Goal: Transaction & Acquisition: Book appointment/travel/reservation

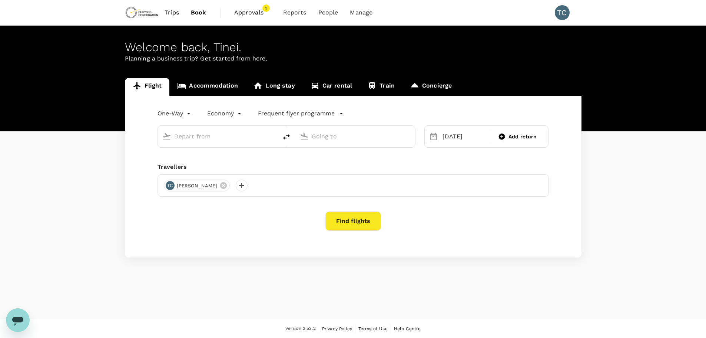
type input "Entebbe Intl (EBB)"
type input "Lubumbashi International Airport (FBM)"
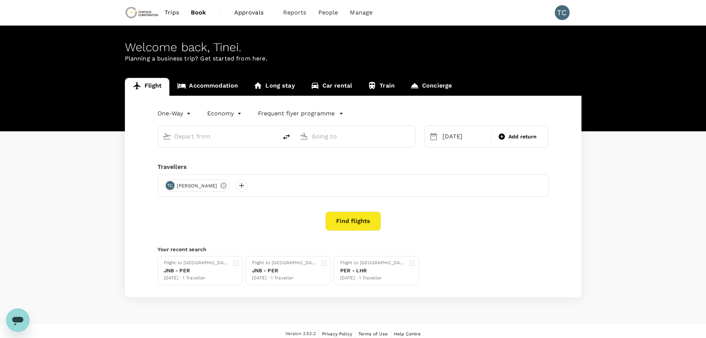
type input "Entebbe Intl (EBB)"
type input "Lubumbashi International Airport (FBM)"
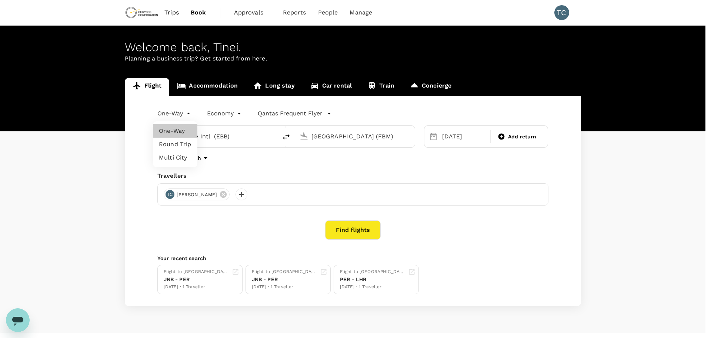
click at [188, 112] on body "Trips Book Approvals 1 Reports People Manage TC Welcome back , Tinei . Planning…" at bounding box center [355, 176] width 711 height 352
click at [174, 143] on li "Round Trip" at bounding box center [175, 143] width 44 height 13
type input "roundtrip"
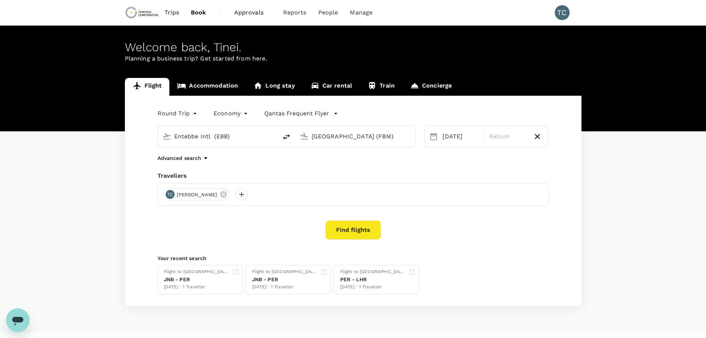
click at [242, 136] on input "Entebbe Intl (EBB)" at bounding box center [218, 135] width 88 height 11
click at [175, 166] on p "Perth" at bounding box center [229, 165] width 130 height 7
type input "Perth (PER)"
drag, startPoint x: 407, startPoint y: 136, endPoint x: 325, endPoint y: 142, distance: 82.1
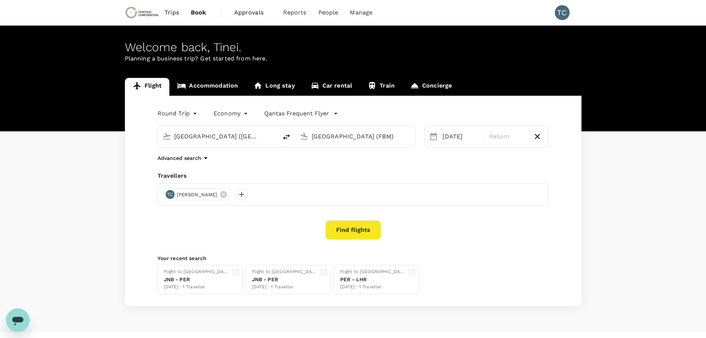
click at [325, 142] on div "Lubumbashi International Airport (FBM)" at bounding box center [361, 136] width 99 height 12
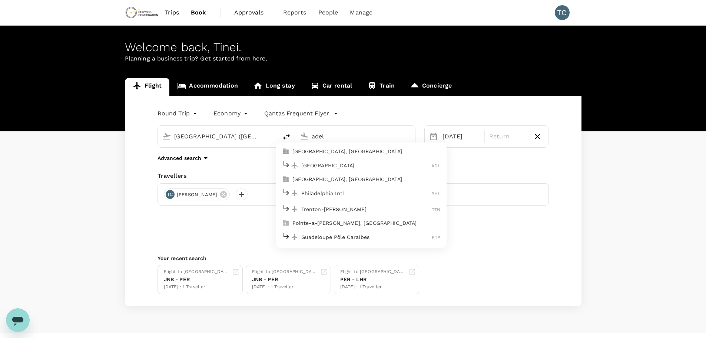
click at [316, 165] on p "Adelaide" at bounding box center [366, 165] width 130 height 7
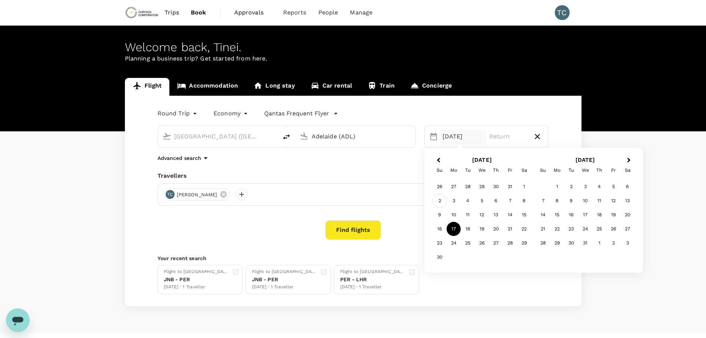
type input "Adelaide (ADL)"
click at [439, 198] on div "2" at bounding box center [439, 200] width 14 height 14
click at [482, 198] on div "5" at bounding box center [482, 200] width 14 height 14
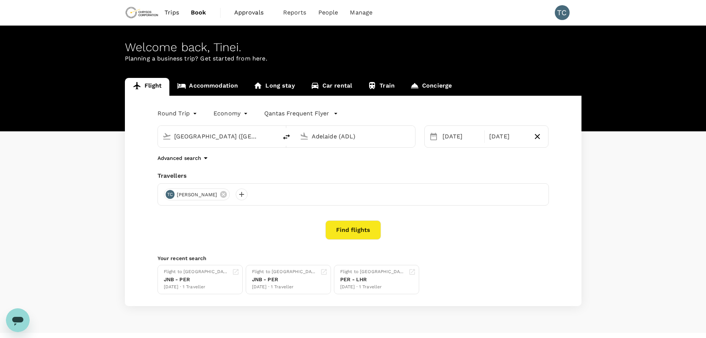
click at [334, 113] on icon "button" at bounding box center [335, 113] width 7 height 7
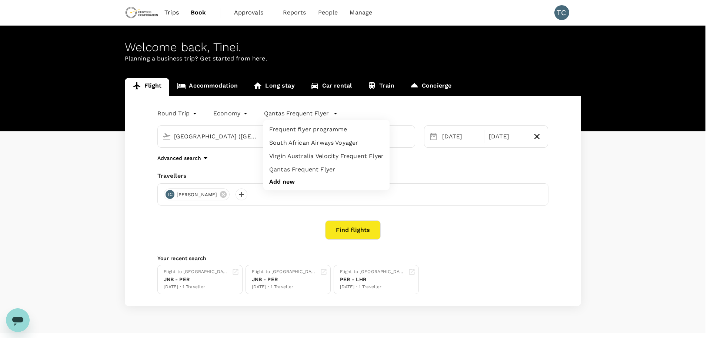
click at [384, 104] on div at bounding box center [355, 169] width 711 height 338
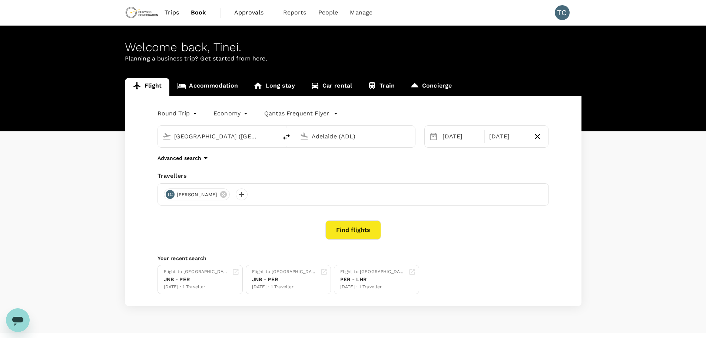
click at [357, 229] on button "Find flights" at bounding box center [353, 229] width 56 height 19
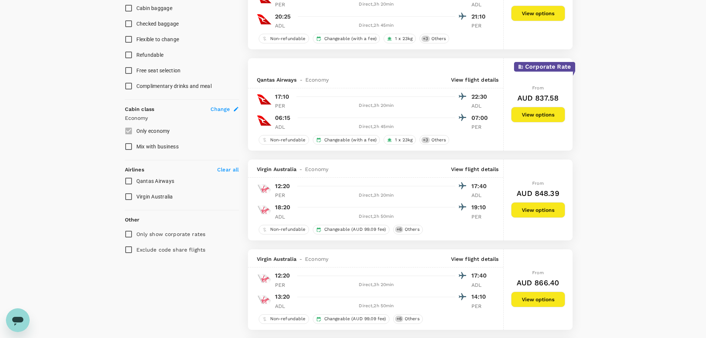
scroll to position [296, 0]
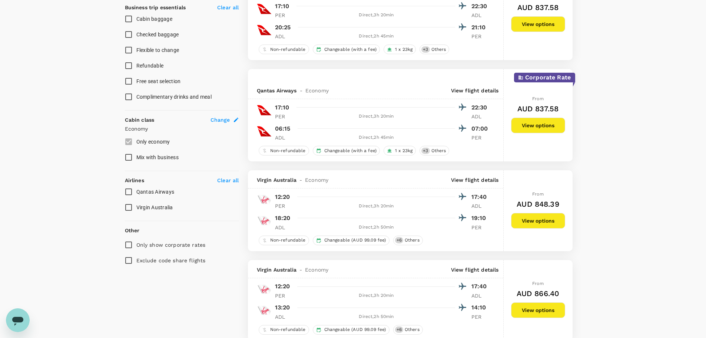
click at [126, 190] on input "Qantas Airways" at bounding box center [129, 192] width 16 height 16
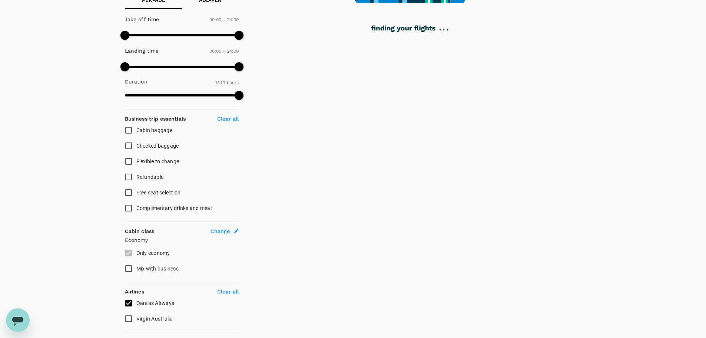
scroll to position [185, 0]
checkbox input "false"
checkbox input "true"
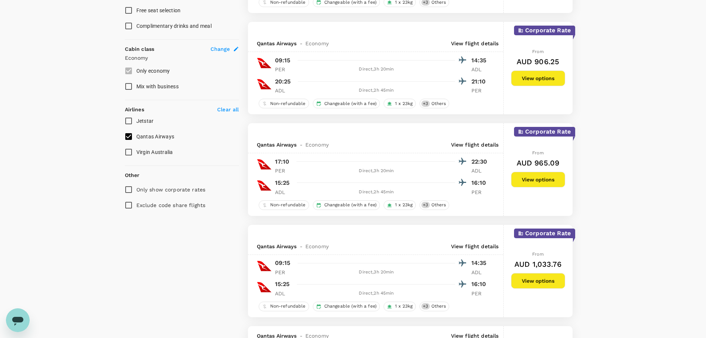
scroll to position [370, 0]
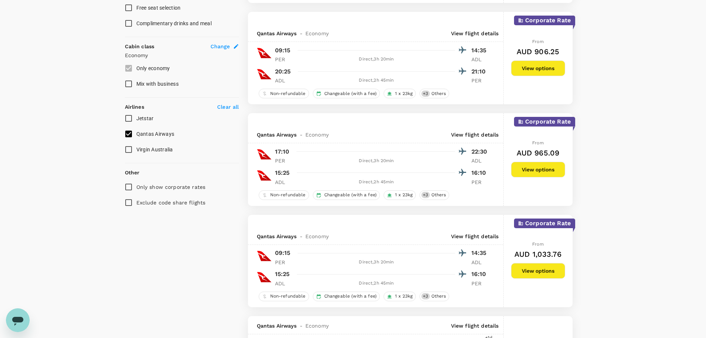
click at [540, 167] on button "View options" at bounding box center [538, 170] width 54 height 16
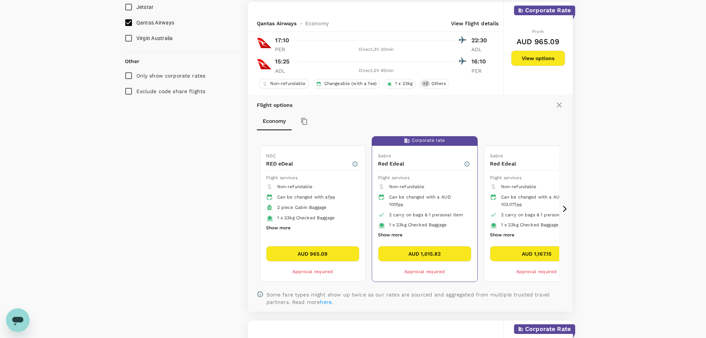
scroll to position [483, 0]
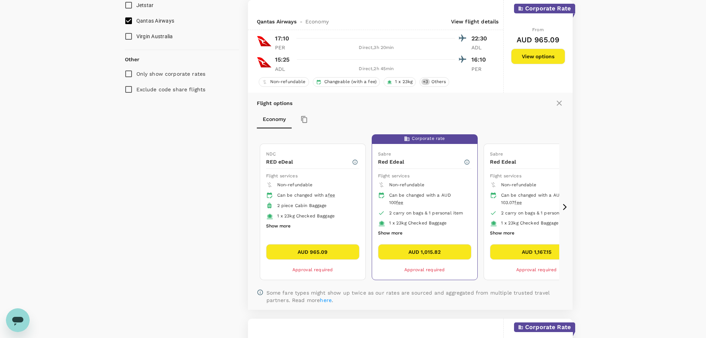
click at [565, 206] on icon at bounding box center [565, 207] width 4 height 6
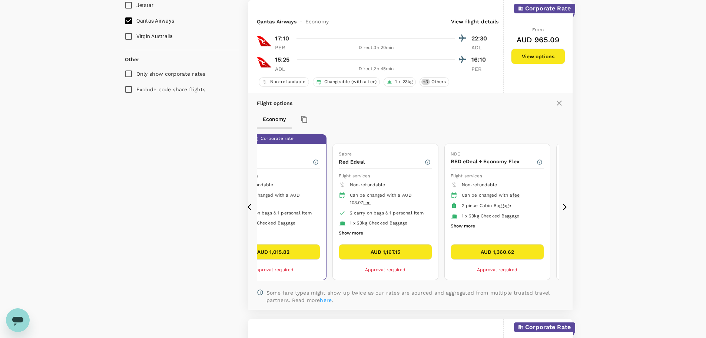
click at [565, 206] on icon at bounding box center [564, 206] width 7 height 7
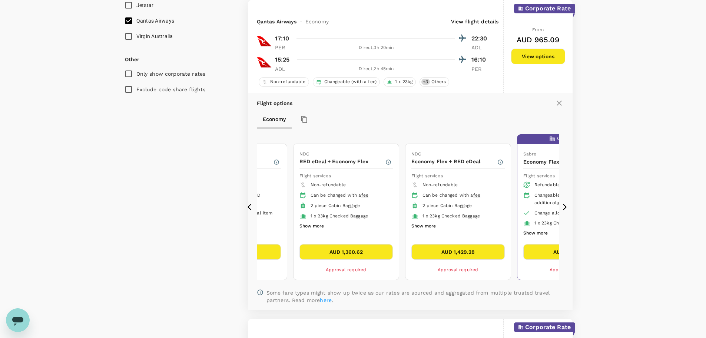
click at [251, 205] on icon at bounding box center [251, 206] width 7 height 7
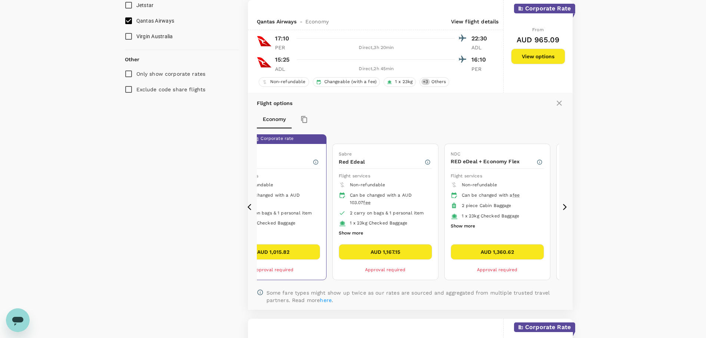
click at [251, 205] on icon at bounding box center [251, 206] width 7 height 7
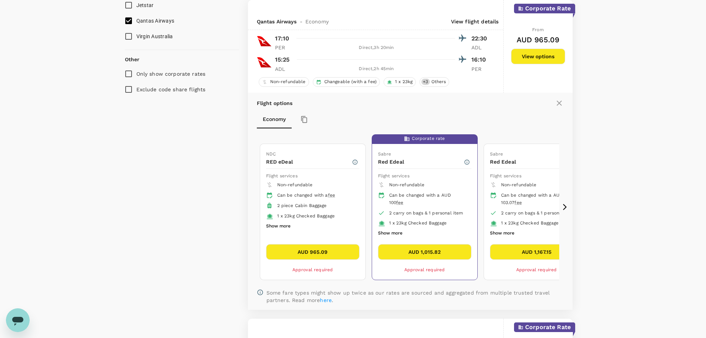
click at [565, 206] on icon at bounding box center [565, 207] width 4 height 6
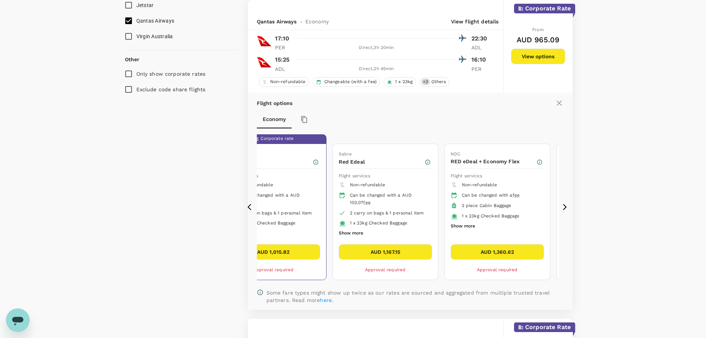
click at [565, 206] on icon at bounding box center [565, 207] width 4 height 6
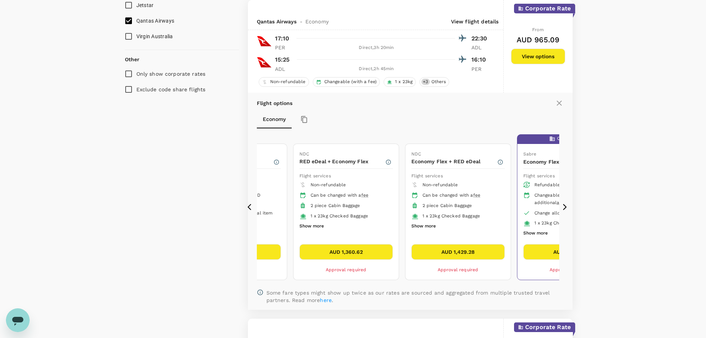
click at [565, 206] on icon at bounding box center [565, 207] width 4 height 6
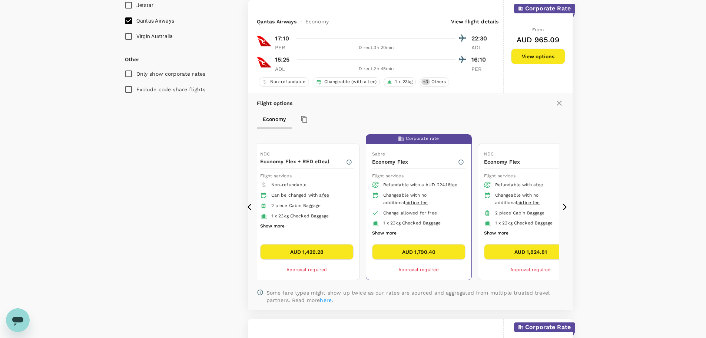
click at [249, 206] on icon at bounding box center [250, 207] width 4 height 6
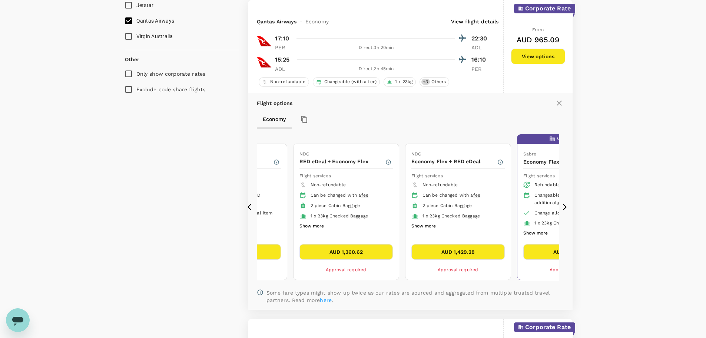
click at [249, 206] on icon at bounding box center [250, 207] width 4 height 6
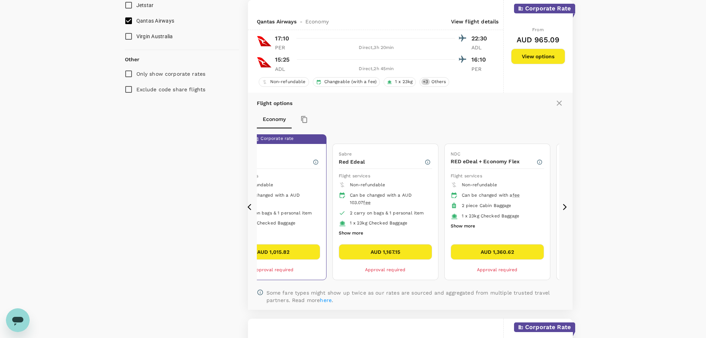
click at [249, 206] on icon at bounding box center [250, 207] width 4 height 6
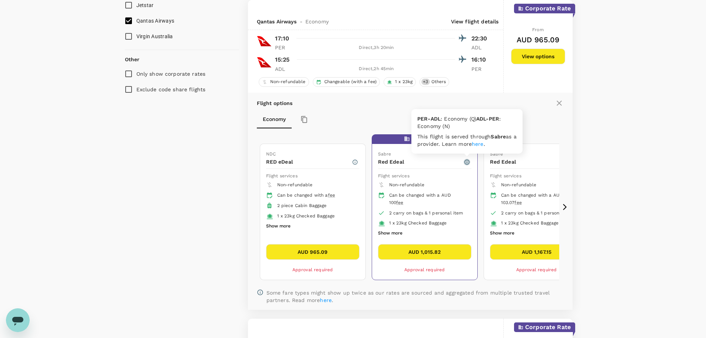
click at [468, 162] on icon "button" at bounding box center [467, 162] width 6 height 6
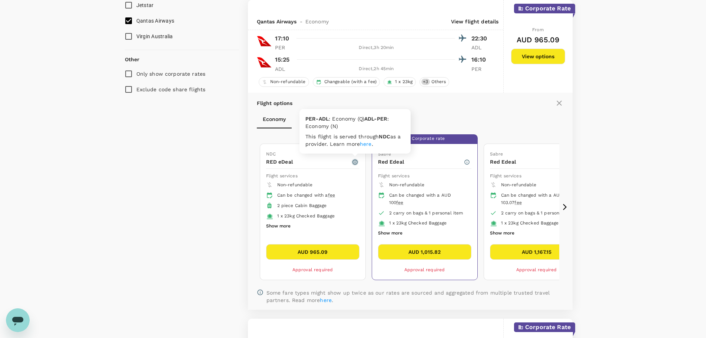
click at [355, 162] on icon "button" at bounding box center [355, 162] width 6 height 6
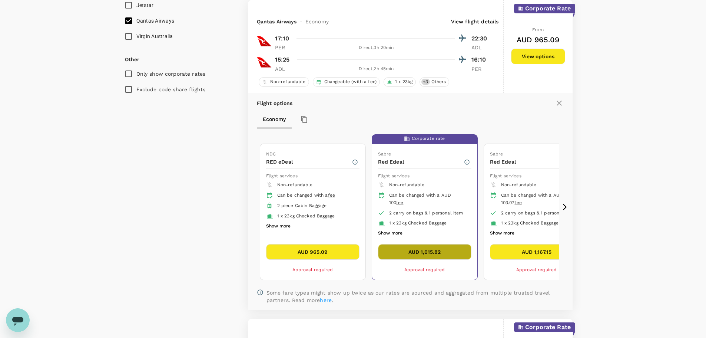
click at [425, 249] on button "AUD 1,015.82" at bounding box center [424, 252] width 93 height 16
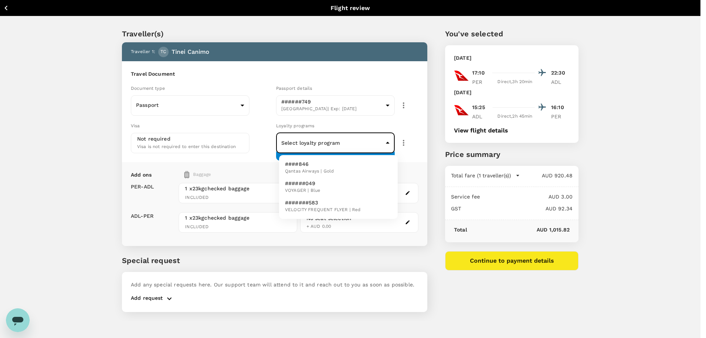
click at [391, 141] on body "Back to flight results Flight review Traveller(s) Traveller 1 : TC Tinei Canimo…" at bounding box center [353, 179] width 706 height 358
click at [344, 167] on li "####846 Qantas Airways | Gold" at bounding box center [338, 167] width 119 height 19
type input "325a1905-8107-4a07-9f4a-3e0338cd9e5f"
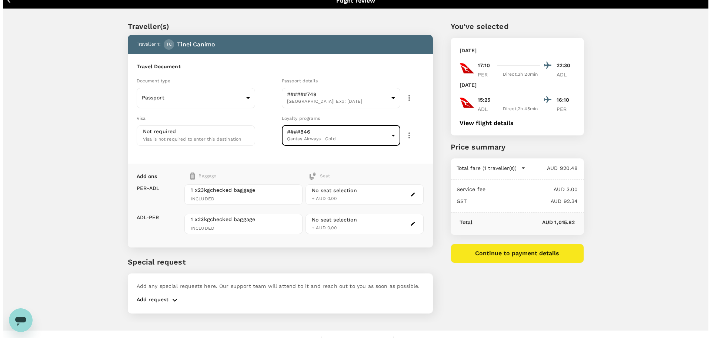
scroll to position [20, 0]
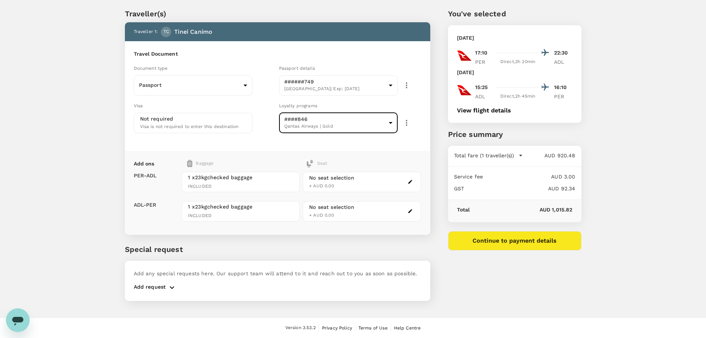
click at [514, 238] on button "Continue to payment details" at bounding box center [514, 240] width 133 height 19
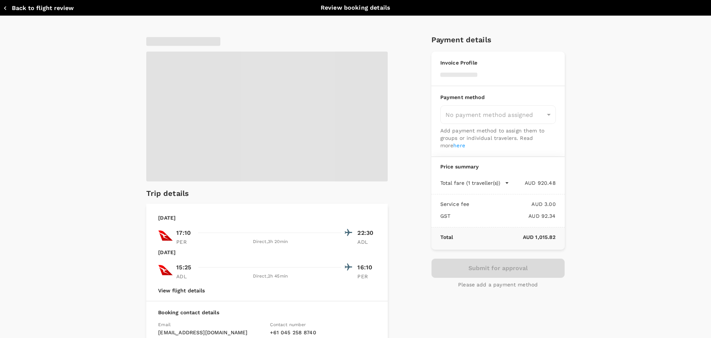
type input "9c4289b1-14a3-4119-8736-521306e5ca8f"
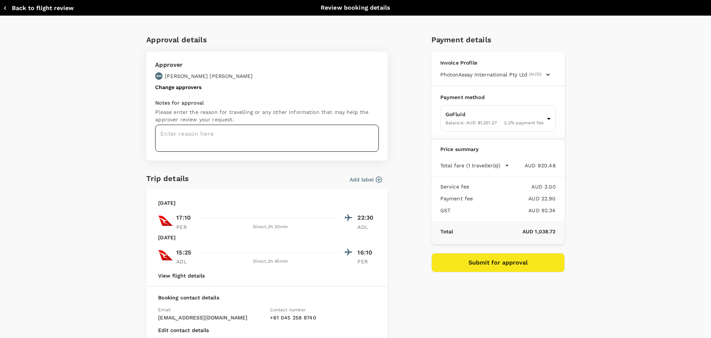
click at [201, 132] on textarea at bounding box center [267, 138] width 224 height 27
type textarea "T"
type textarea "To learn how to implement PC252"
click at [377, 179] on icon "button" at bounding box center [378, 179] width 7 height 7
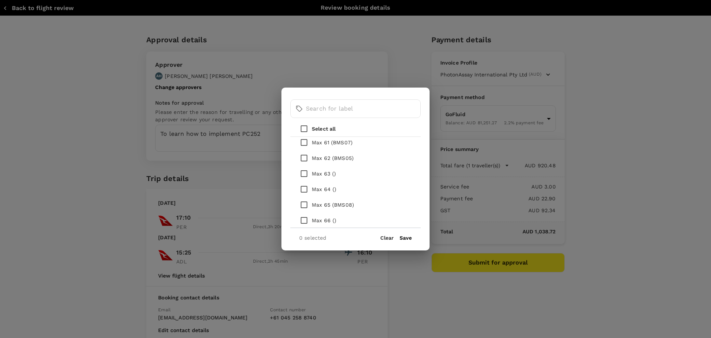
scroll to position [1056, 0]
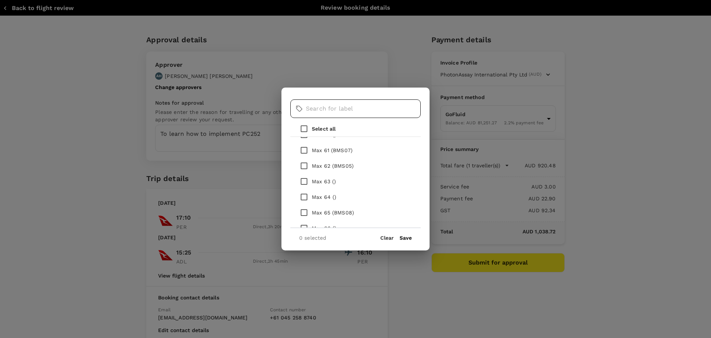
click at [338, 110] on input "text" at bounding box center [363, 108] width 115 height 19
type input "n"
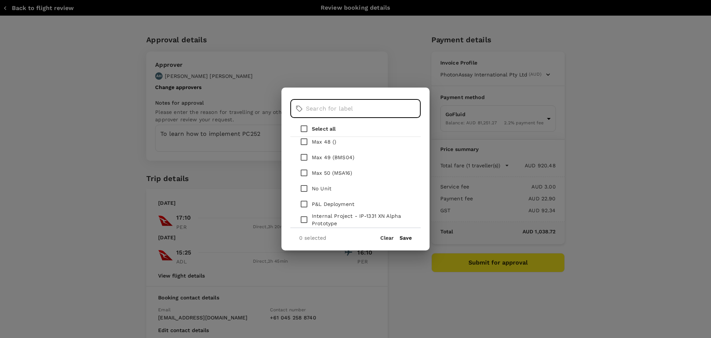
click at [304, 188] on input "checkbox" at bounding box center [304, 188] width 16 height 16
checkbox input "true"
click at [407, 238] on button "Save" at bounding box center [406, 238] width 12 height 6
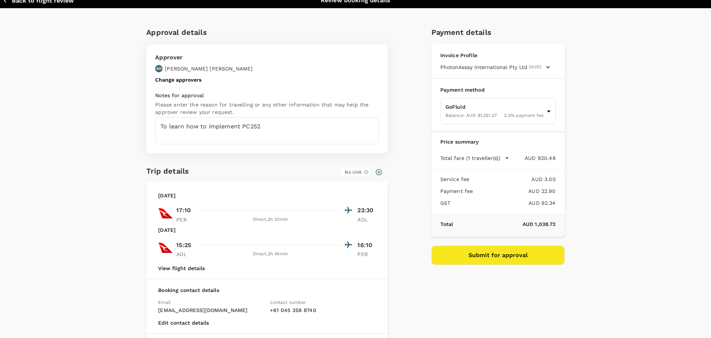
scroll to position [0, 0]
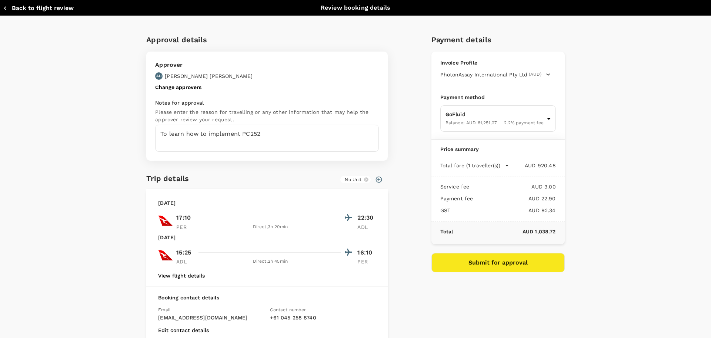
click at [497, 260] on button "Submit for approval" at bounding box center [498, 262] width 133 height 19
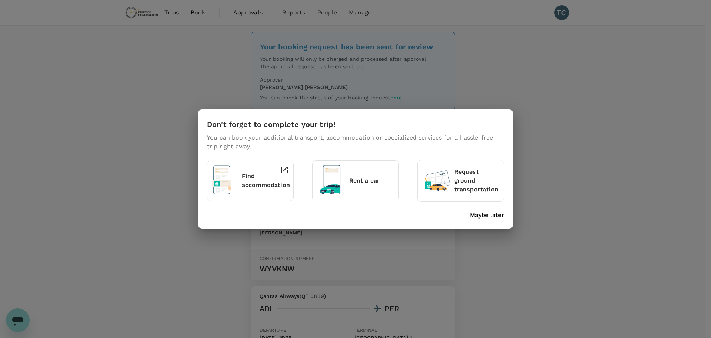
click at [260, 179] on p "Find accommodation" at bounding box center [266, 181] width 48 height 18
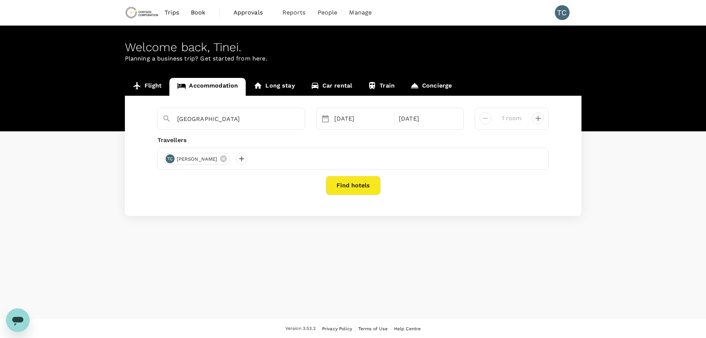
click at [538, 119] on icon "decrease" at bounding box center [537, 118] width 5 height 5
click at [485, 117] on icon "decrease" at bounding box center [485, 118] width 9 height 9
type input "1 room"
click at [362, 185] on button "Find hotels" at bounding box center [353, 185] width 55 height 19
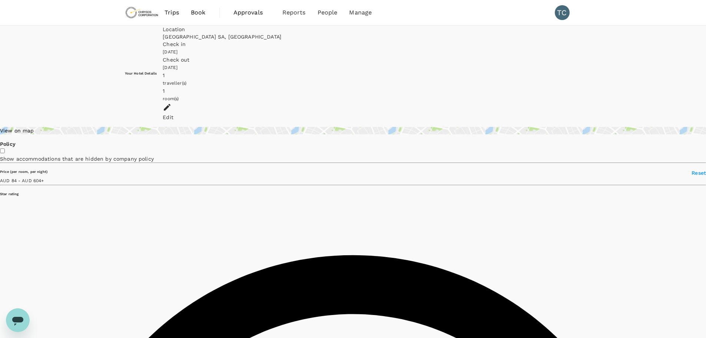
type input "603.68"
type input "83.58"
type input "603.58"
type input "40.58"
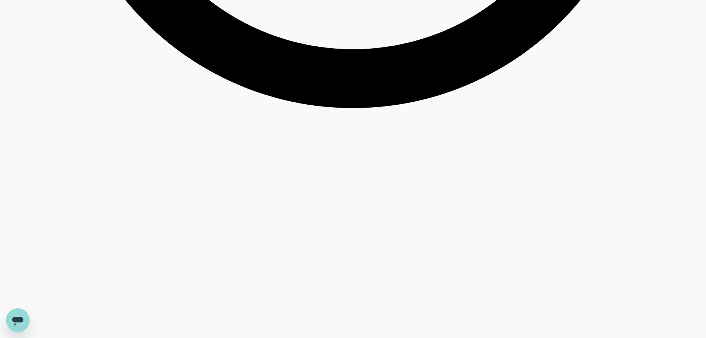
scroll to position [1593, 0]
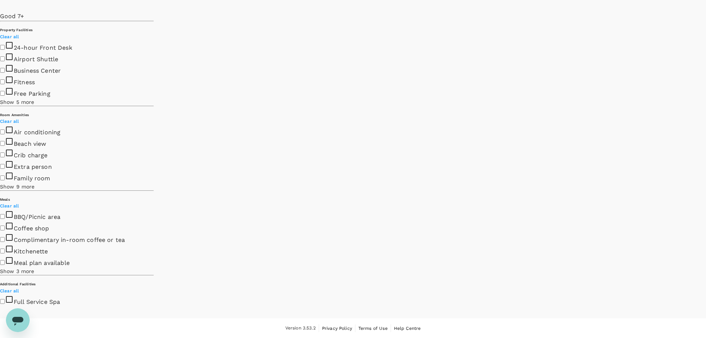
scroll to position [30, 0]
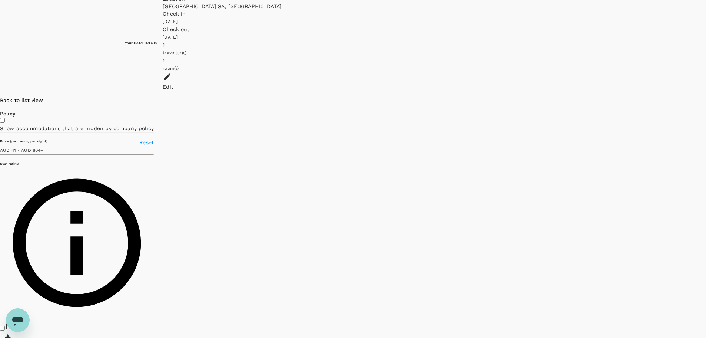
drag, startPoint x: 536, startPoint y: 125, endPoint x: 537, endPoint y: 185, distance: 60.4
click at [706, 96] on div at bounding box center [706, 96] width 0 height 0
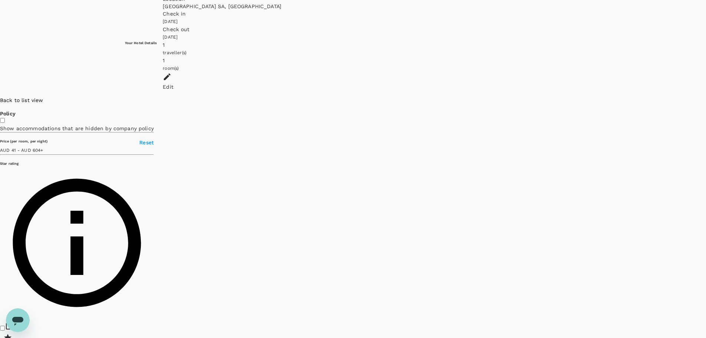
drag, startPoint x: 416, startPoint y: 156, endPoint x: 535, endPoint y: 125, distance: 122.5
click at [706, 96] on div at bounding box center [706, 96] width 0 height 0
drag, startPoint x: 631, startPoint y: 224, endPoint x: 635, endPoint y: 156, distance: 68.7
drag, startPoint x: 541, startPoint y: 157, endPoint x: 293, endPoint y: 224, distance: 256.9
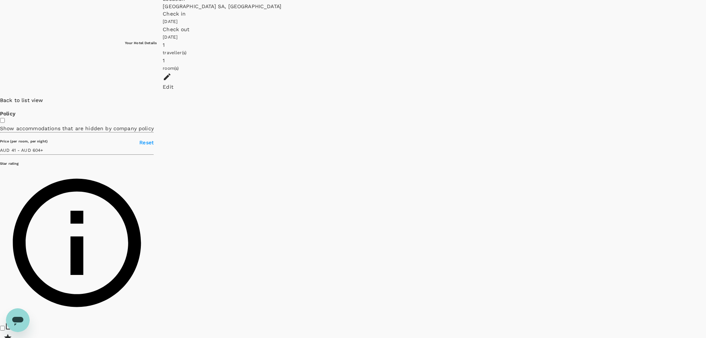
click at [706, 96] on div at bounding box center [706, 96] width 0 height 0
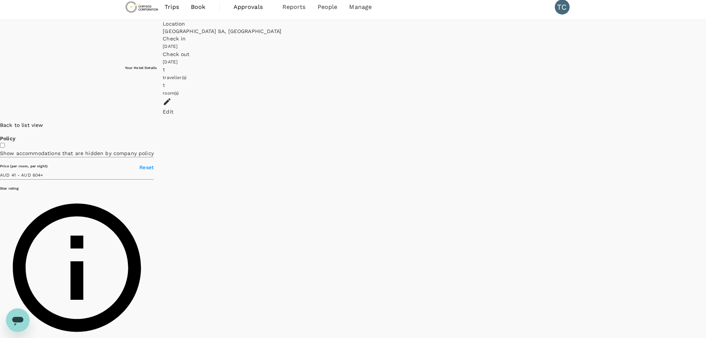
scroll to position [0, 0]
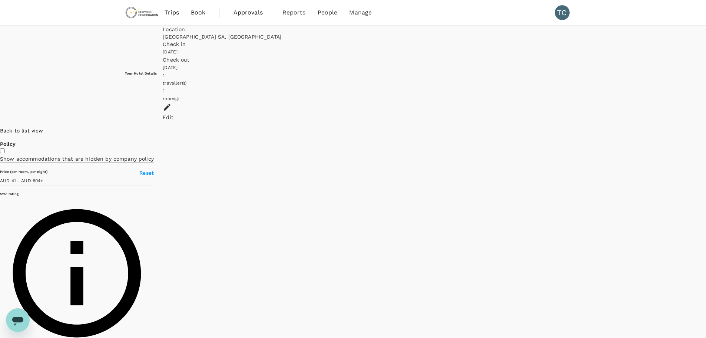
drag, startPoint x: 338, startPoint y: 215, endPoint x: 579, endPoint y: 197, distance: 241.9
click at [706, 127] on div at bounding box center [706, 127] width 0 height 0
drag, startPoint x: 570, startPoint y: 236, endPoint x: 567, endPoint y: 210, distance: 26.2
click at [706, 127] on div at bounding box center [706, 127] width 0 height 0
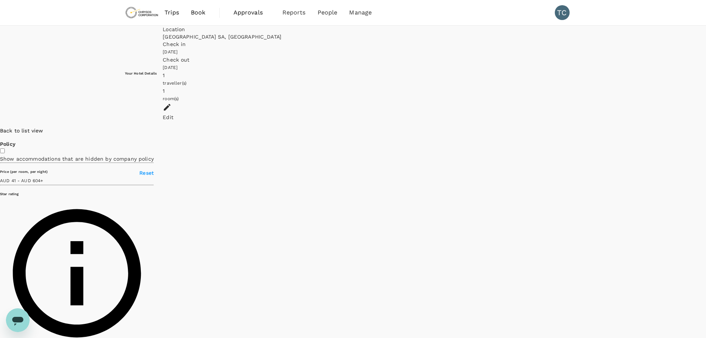
drag, startPoint x: 463, startPoint y: 244, endPoint x: 470, endPoint y: 179, distance: 64.8
click at [706, 127] on div at bounding box center [706, 127] width 0 height 0
click at [93, 127] on div "Back to list view" at bounding box center [77, 130] width 154 height 7
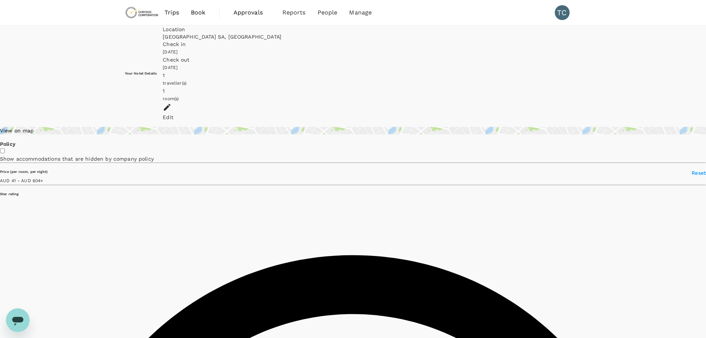
type input "603.58"
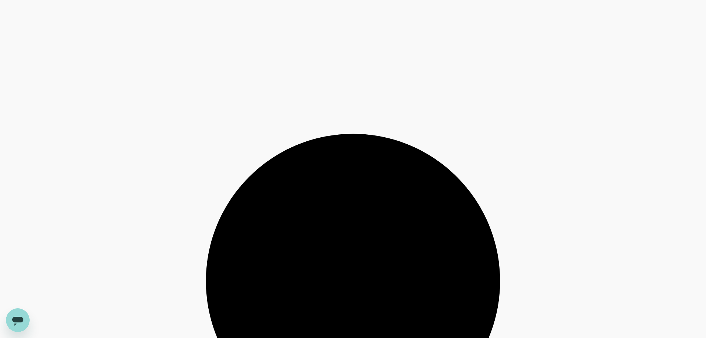
scroll to position [1819, 0]
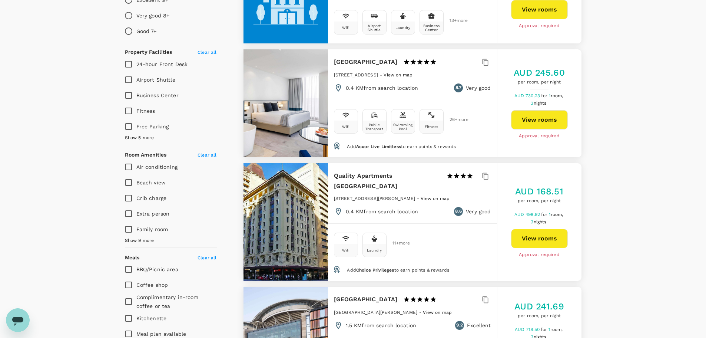
scroll to position [255, 0]
click at [130, 103] on input "Fitness" at bounding box center [129, 111] width 16 height 16
checkbox input "true"
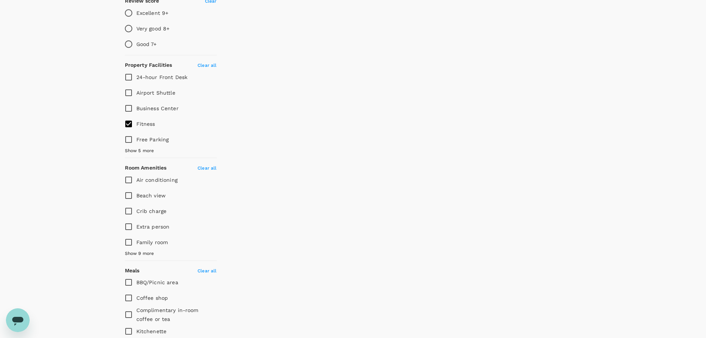
scroll to position [211, 0]
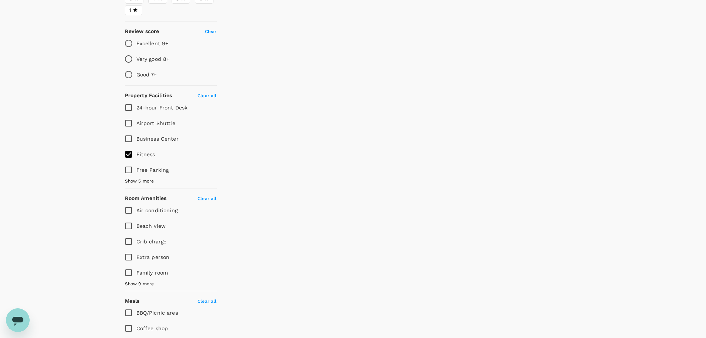
type input "603.58"
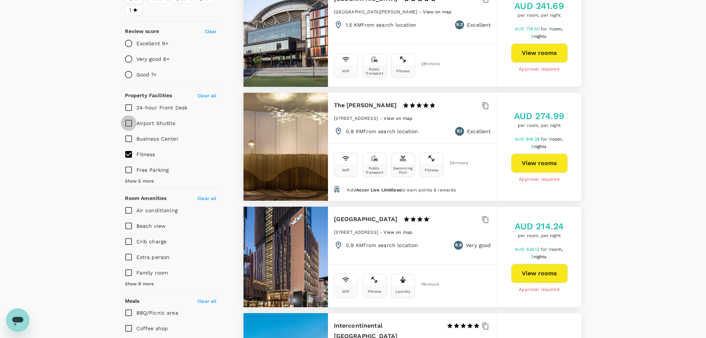
click at [129, 116] on input "Airport Shuttle" at bounding box center [129, 123] width 16 height 16
checkbox input "true"
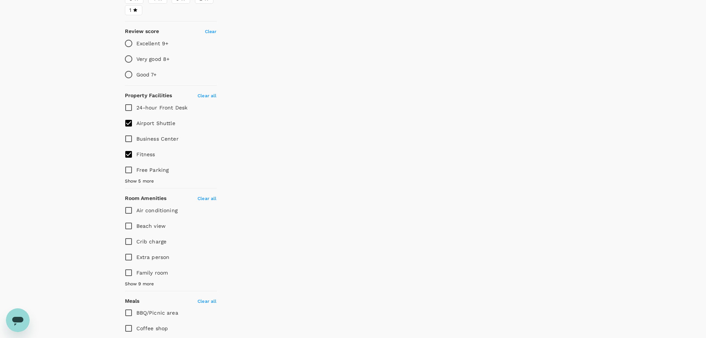
type input "603.58"
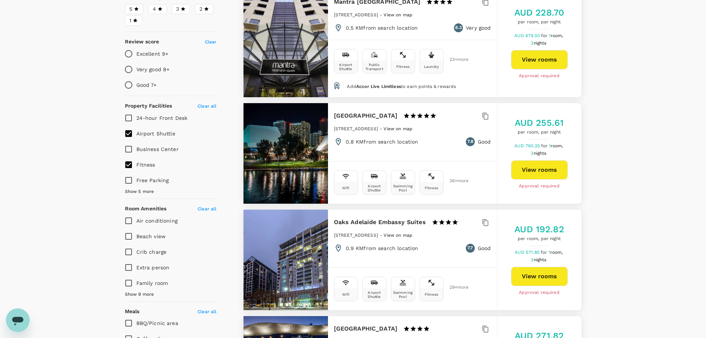
scroll to position [200, 0]
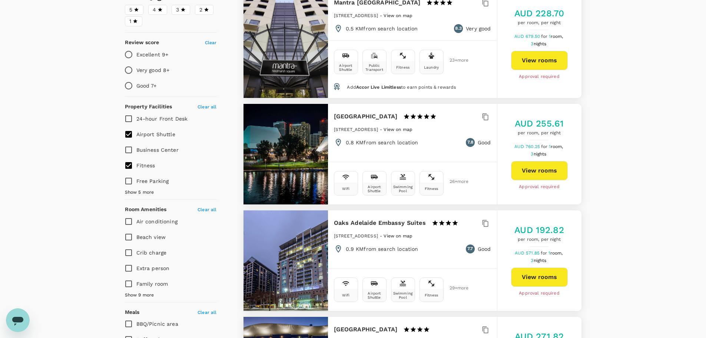
click at [127, 126] on input "Airport Shuttle" at bounding box center [129, 134] width 16 height 16
checkbox input "false"
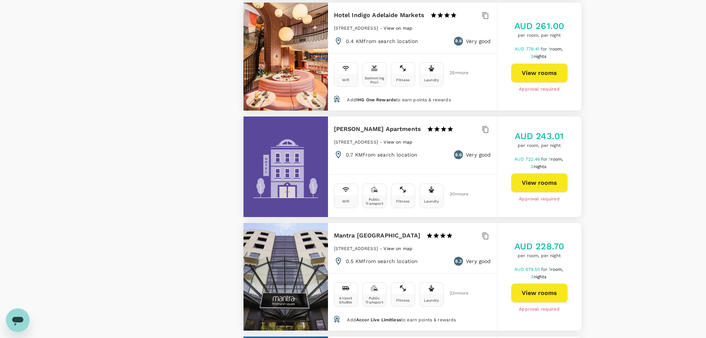
scroll to position [1038, 0]
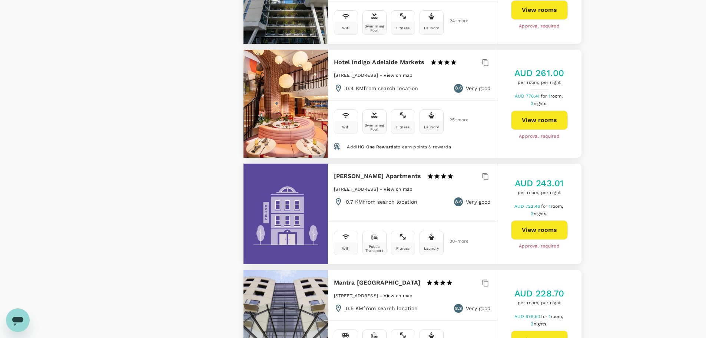
click at [537, 110] on button "View rooms" at bounding box center [539, 119] width 57 height 19
type input "603.58"
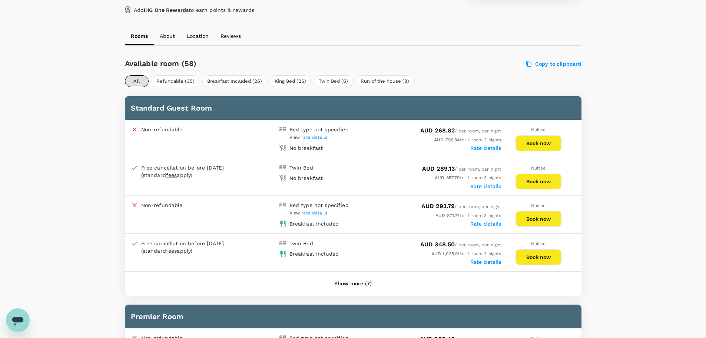
scroll to position [371, 0]
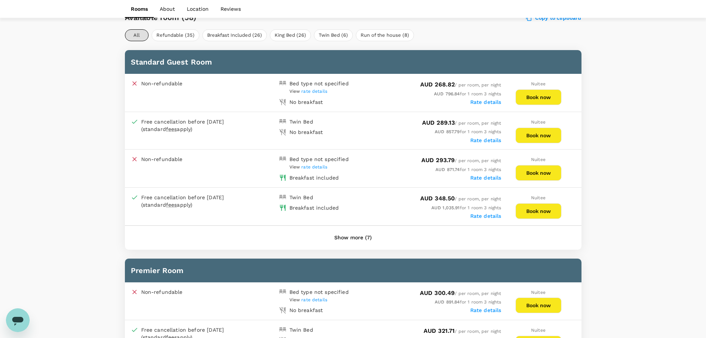
click at [539, 170] on button "Book now" at bounding box center [538, 173] width 46 height 16
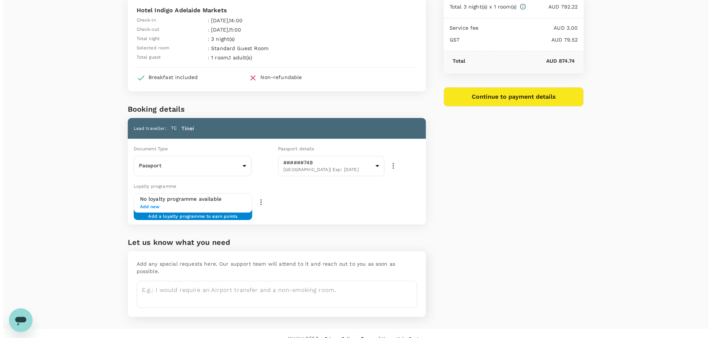
scroll to position [55, 0]
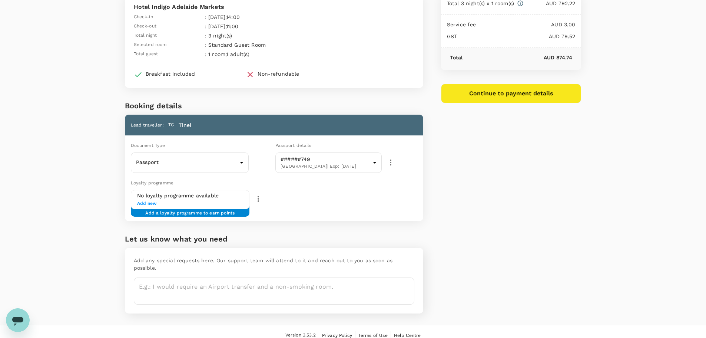
click at [146, 202] on span "Add new" at bounding box center [190, 203] width 106 height 7
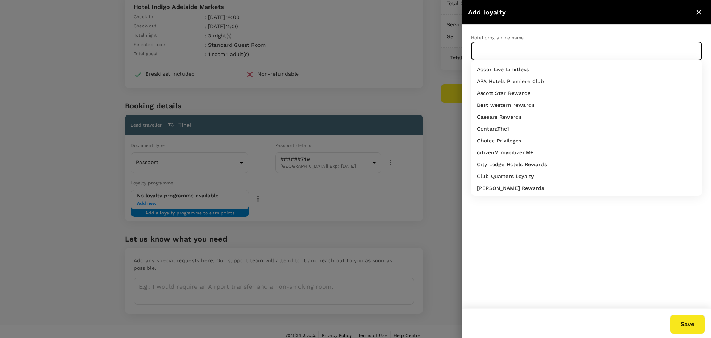
click at [506, 51] on input "text" at bounding box center [581, 51] width 213 height 14
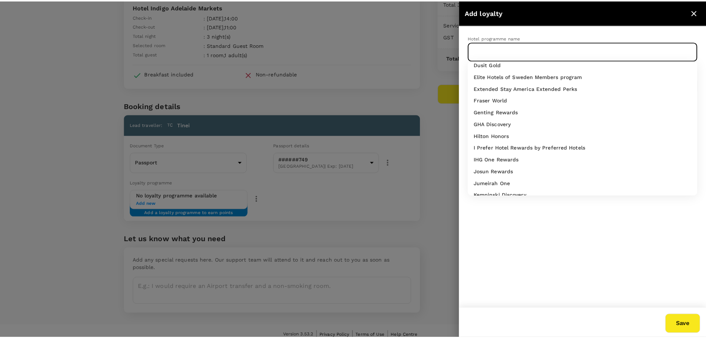
scroll to position [148, 0]
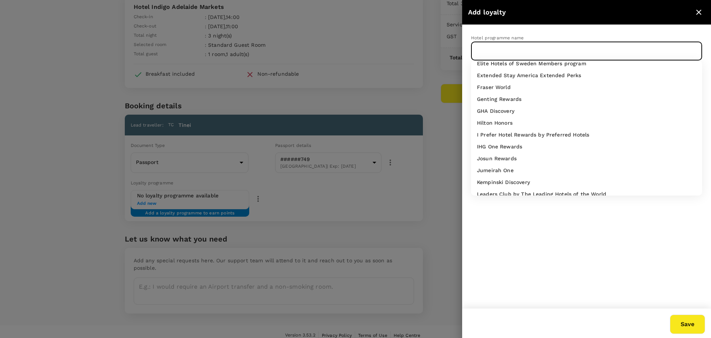
click at [504, 145] on p "IHG One Rewards" at bounding box center [499, 146] width 45 height 7
type input "IHG One Rewards"
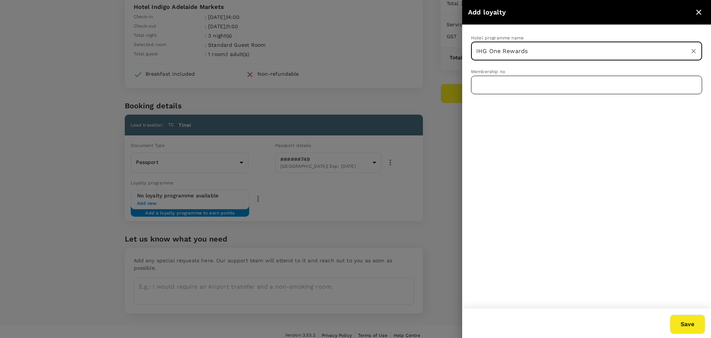
click at [500, 83] on input "text" at bounding box center [586, 85] width 231 height 19
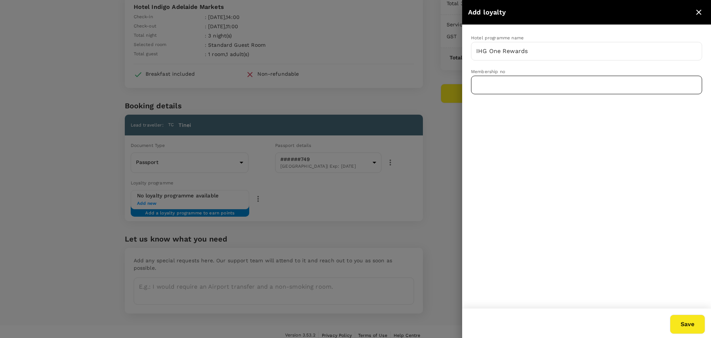
click at [521, 89] on input "text" at bounding box center [586, 85] width 231 height 19
type input "122417987"
click at [693, 323] on button "Save" at bounding box center [687, 323] width 35 height 19
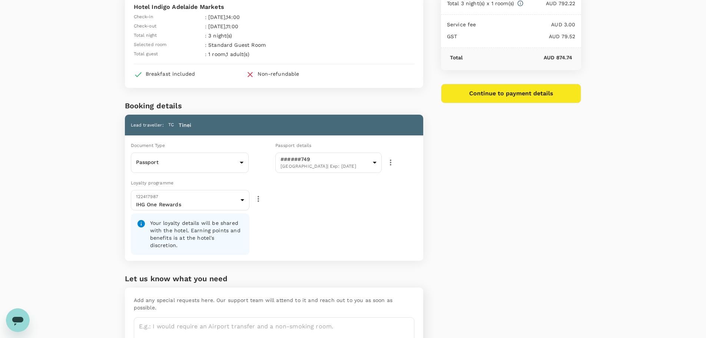
click at [258, 199] on icon "button" at bounding box center [258, 199] width 1 height 6
click at [258, 199] on div at bounding box center [353, 169] width 706 height 338
click at [258, 199] on icon "button" at bounding box center [258, 199] width 1 height 6
click at [341, 203] on div at bounding box center [355, 169] width 711 height 338
click at [507, 211] on div "Price Summary Total 3 night(s) x 1 room(s) AUD 792.22 Service fee AUD 3.00 GST …" at bounding box center [502, 163] width 158 height 404
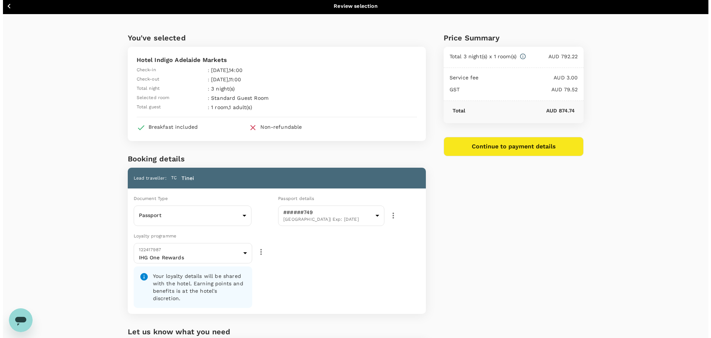
scroll to position [0, 0]
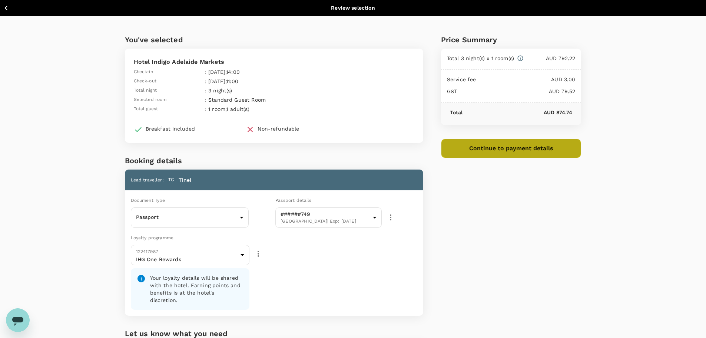
click at [521, 147] on button "Continue to payment details" at bounding box center [511, 148] width 140 height 19
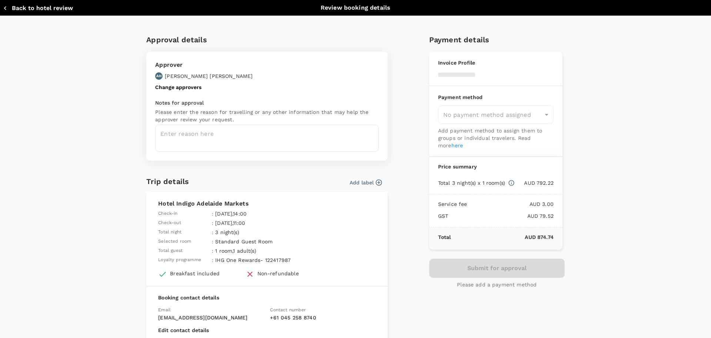
type input "9c4289b1-14a3-4119-8736-521306e5ca8f"
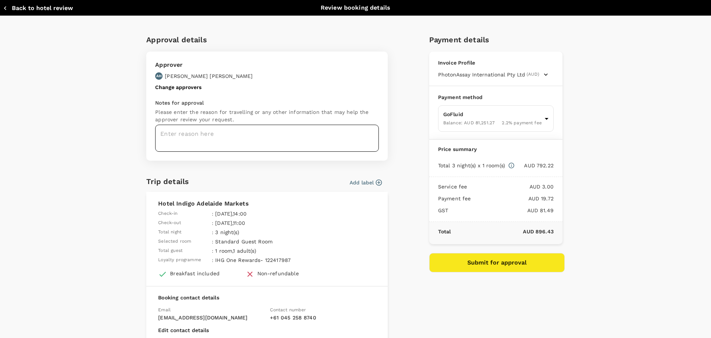
click at [190, 134] on textarea at bounding box center [267, 138] width 224 height 27
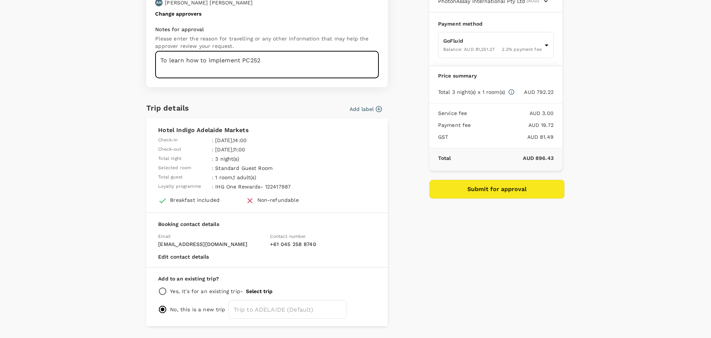
scroll to position [74, 0]
type textarea "To learn how to implement PC252"
click at [377, 106] on icon "button" at bounding box center [378, 108] width 7 height 7
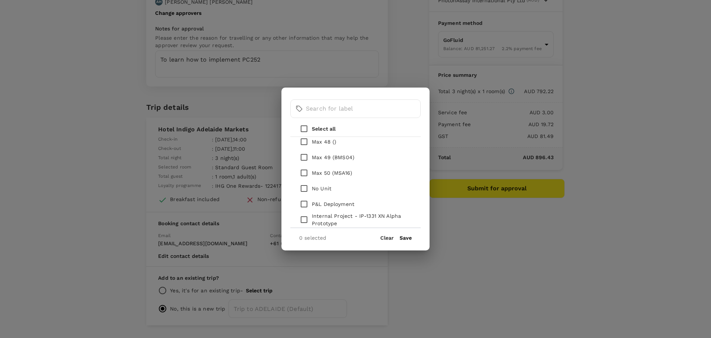
scroll to position [852, 0]
click at [306, 151] on input "checkbox" at bounding box center [304, 151] width 16 height 16
checkbox input "true"
click at [405, 238] on button "Save" at bounding box center [406, 238] width 12 height 6
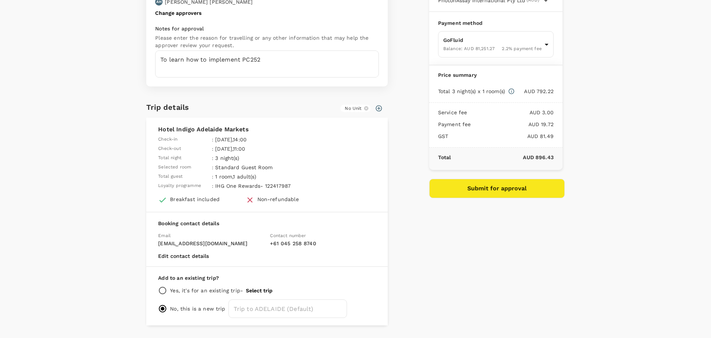
scroll to position [95, 0]
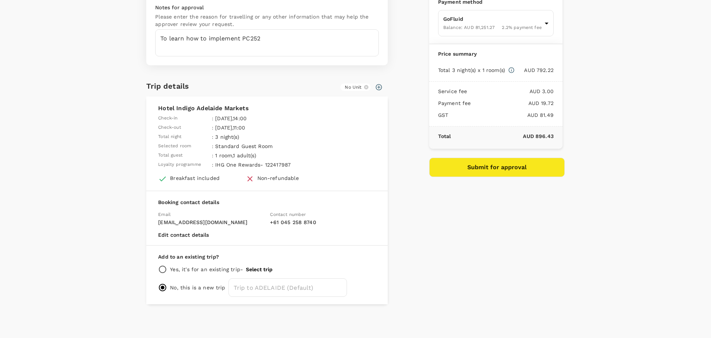
click at [159, 268] on input "radio" at bounding box center [162, 269] width 9 height 9
radio input "true"
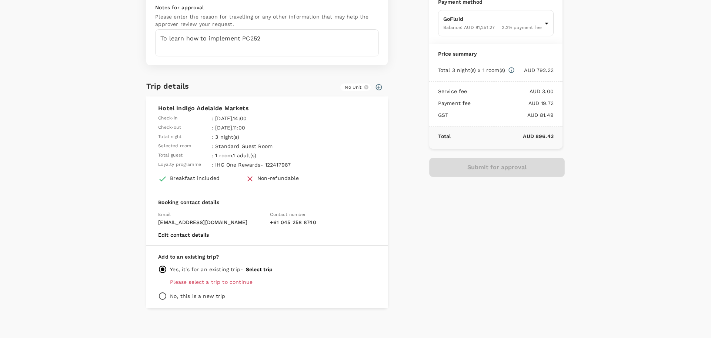
click at [159, 296] on input "radio" at bounding box center [162, 295] width 9 height 9
radio input "true"
radio input "false"
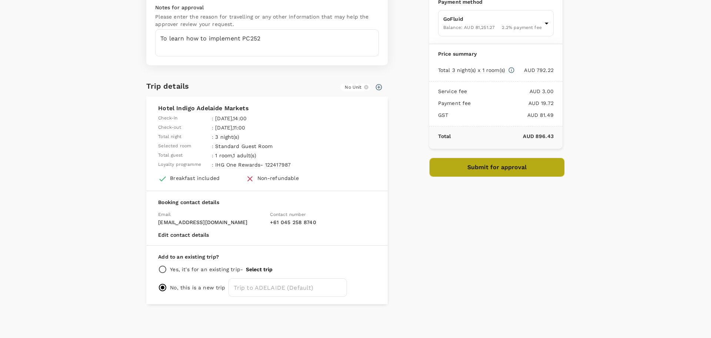
click at [496, 166] on button "Submit for approval" at bounding box center [497, 166] width 136 height 19
